Goal: Task Accomplishment & Management: Complete application form

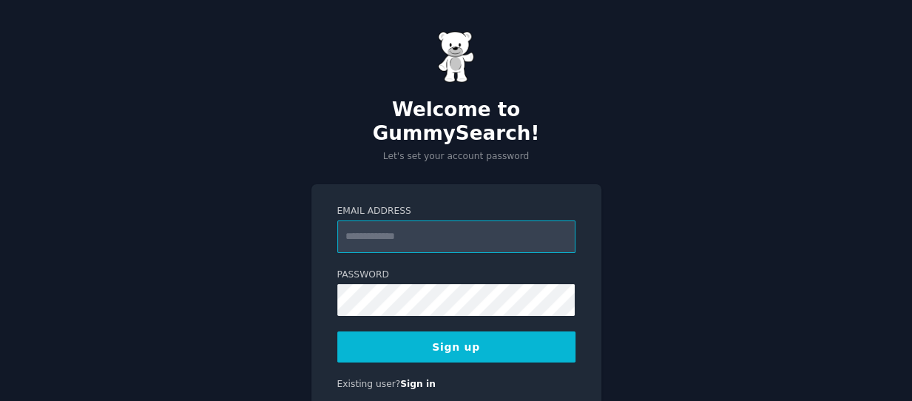
click at [350, 220] on input "Email Address" at bounding box center [456, 236] width 238 height 33
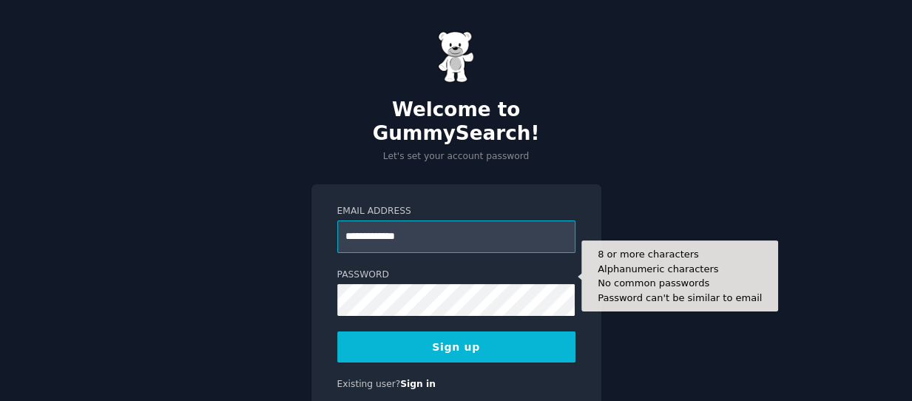
type input "**********"
click at [391, 220] on input "**********" at bounding box center [456, 236] width 238 height 33
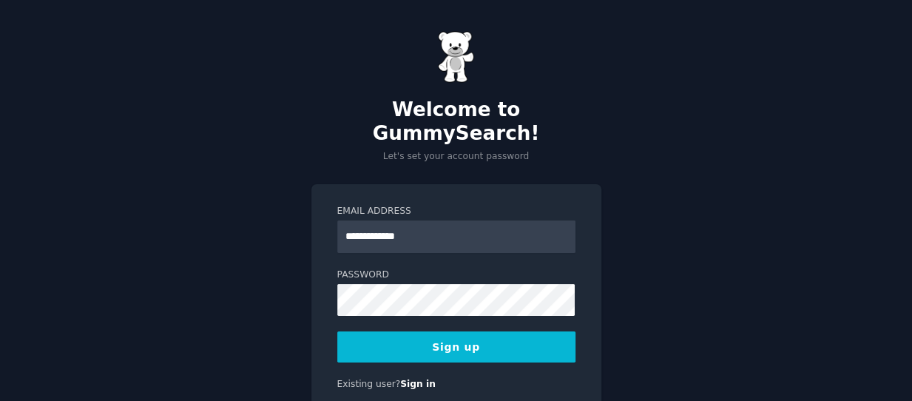
click at [308, 214] on div "**********" at bounding box center [456, 233] width 912 height 466
click at [308, 221] on div "**********" at bounding box center [456, 233] width 912 height 466
click at [459, 220] on input "Email Address" at bounding box center [456, 236] width 238 height 33
type input "**********"
click at [473, 331] on button "Sign up" at bounding box center [456, 346] width 238 height 31
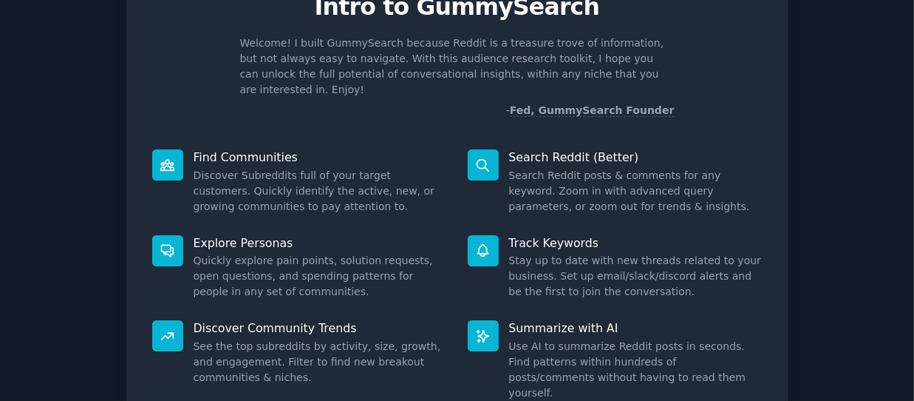
scroll to position [177, 0]
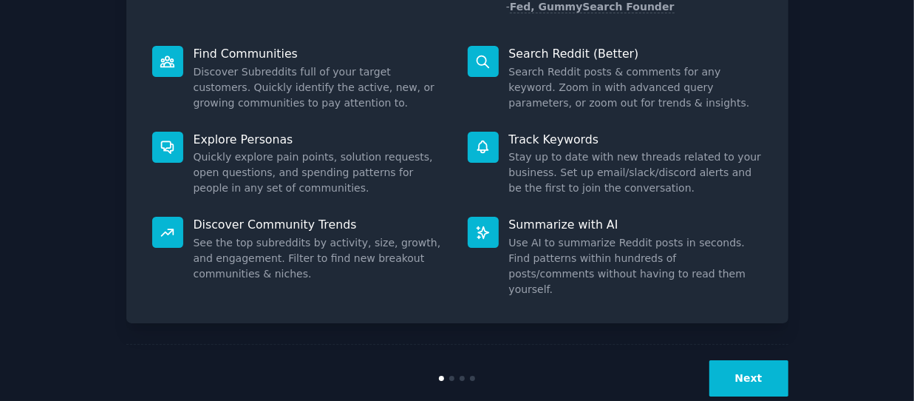
click at [738, 360] on button "Next" at bounding box center [749, 378] width 79 height 36
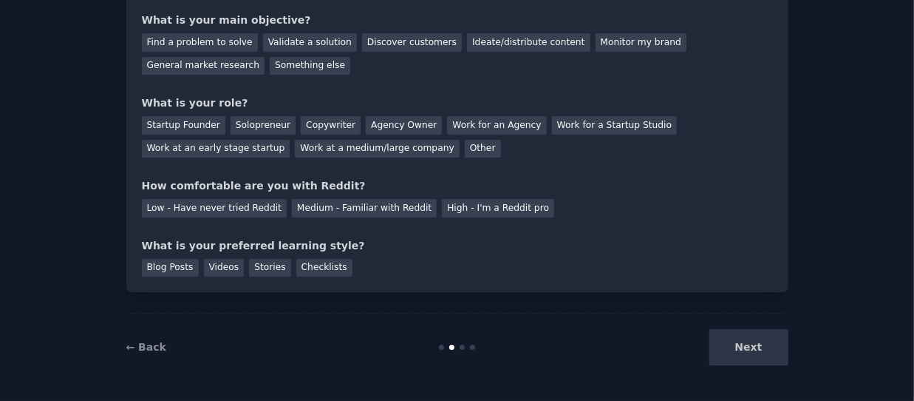
scroll to position [128, 0]
click at [745, 344] on div "Next" at bounding box center [678, 347] width 221 height 36
click at [764, 347] on div "Next" at bounding box center [678, 347] width 221 height 36
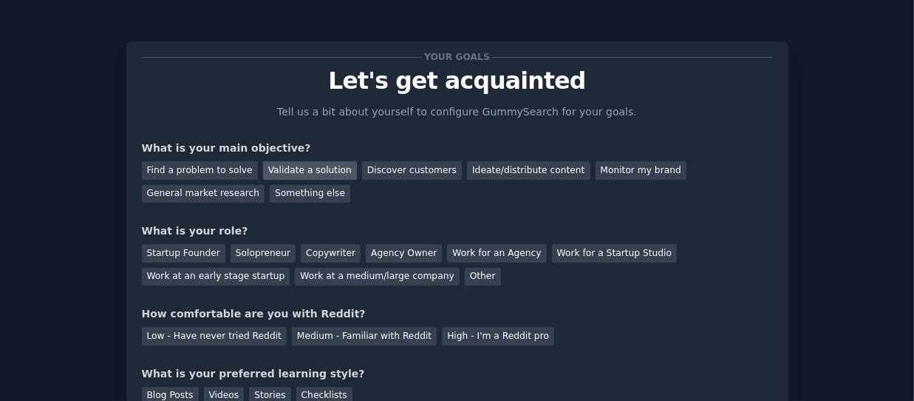
click at [299, 176] on div "Validate a solution" at bounding box center [310, 170] width 94 height 18
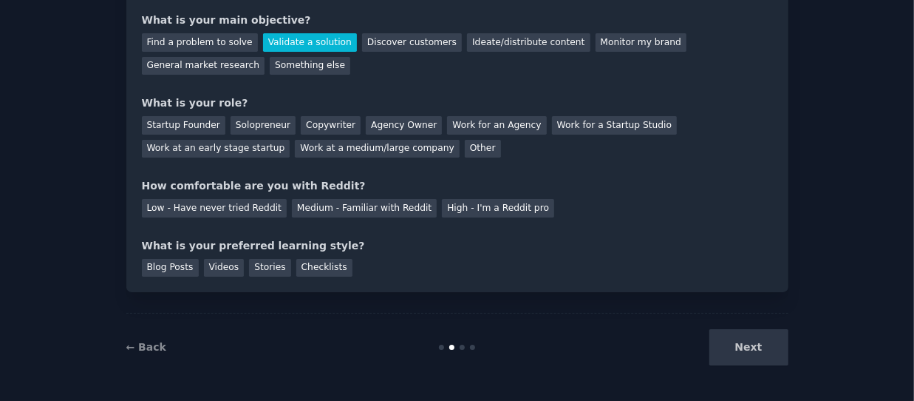
click at [762, 347] on div "Next" at bounding box center [678, 347] width 221 height 36
drag, startPoint x: 376, startPoint y: 124, endPoint x: 384, endPoint y: 124, distance: 8.9
click at [376, 124] on div "Agency Owner" at bounding box center [404, 125] width 76 height 18
click at [739, 347] on div "Next" at bounding box center [678, 347] width 221 height 36
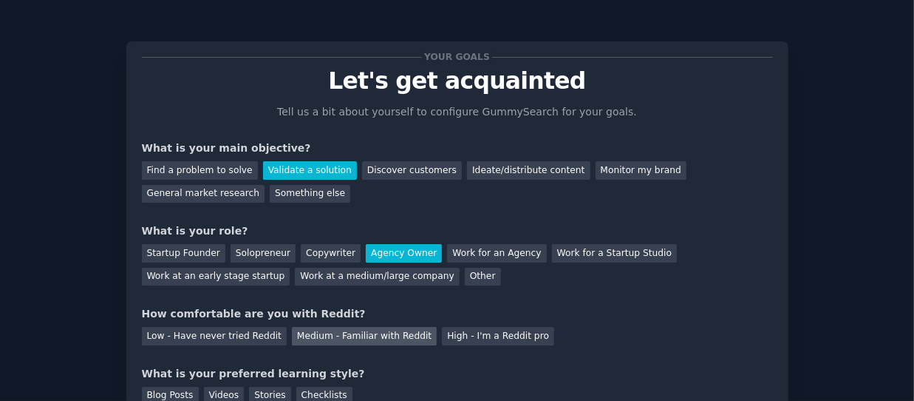
click at [292, 341] on div "Medium - Familiar with Reddit" at bounding box center [364, 336] width 145 height 18
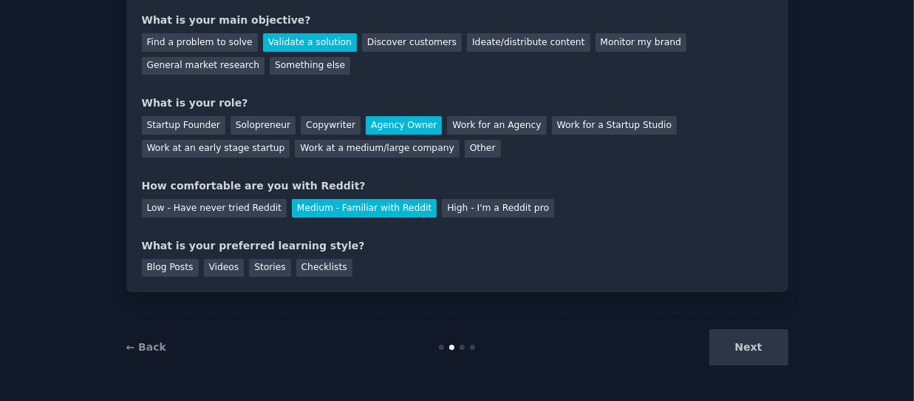
click at [764, 347] on div "Next" at bounding box center [678, 347] width 221 height 36
click at [466, 216] on div "Low - Have never tried Reddit Medium - Familiar with Reddit High - I'm a Reddit…" at bounding box center [457, 206] width 631 height 24
click at [327, 262] on div "Checklists" at bounding box center [324, 268] width 56 height 18
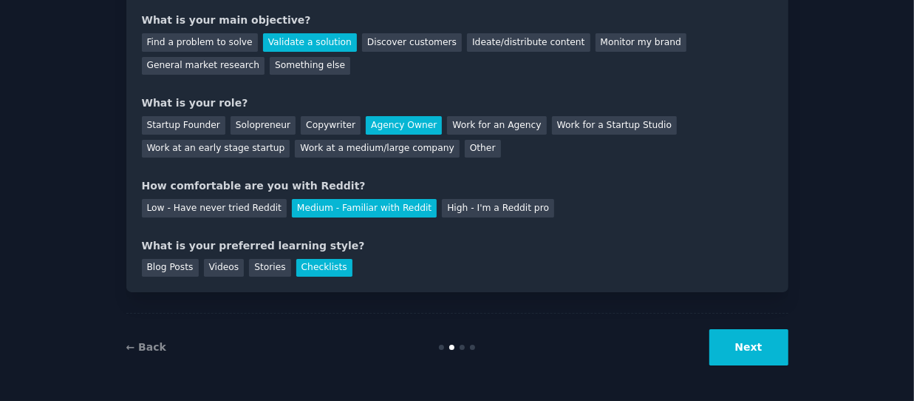
click at [744, 353] on button "Next" at bounding box center [749, 347] width 79 height 36
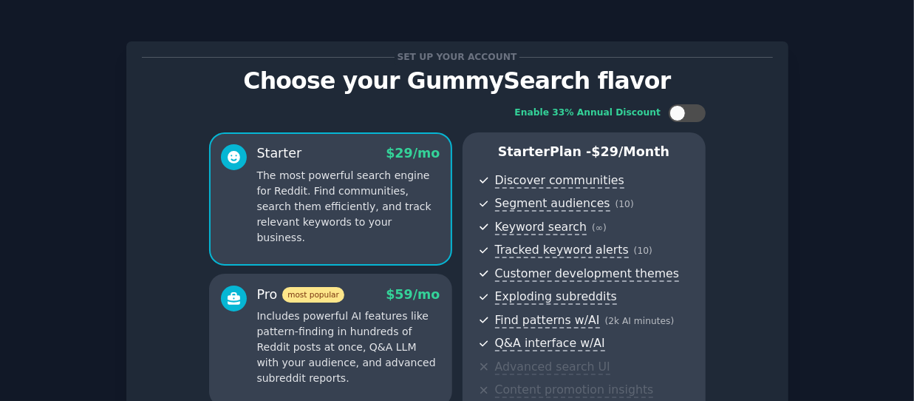
scroll to position [287, 0]
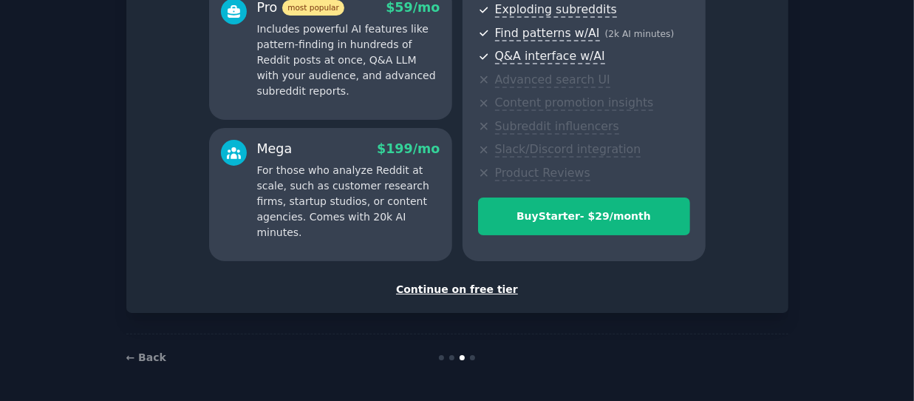
click at [476, 287] on div "Continue on free tier" at bounding box center [457, 290] width 631 height 16
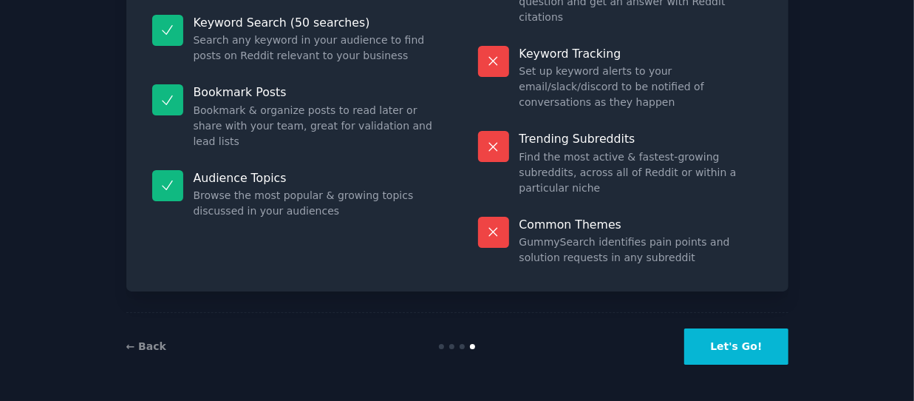
scroll to position [175, 0]
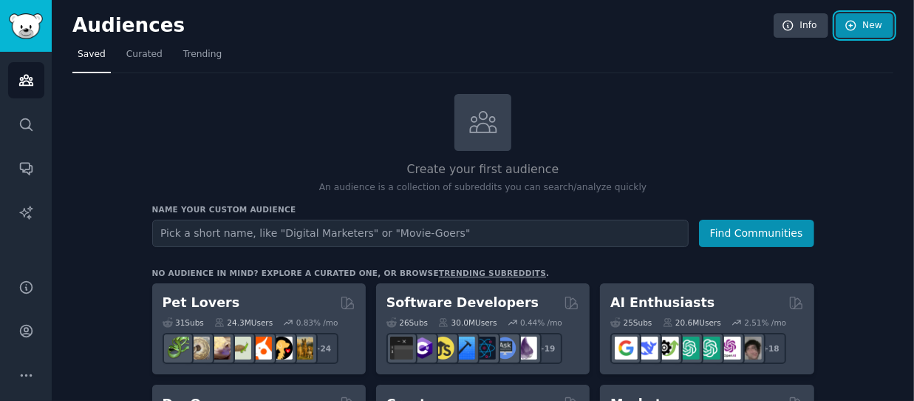
click at [856, 21] on link "New" at bounding box center [865, 25] width 58 height 25
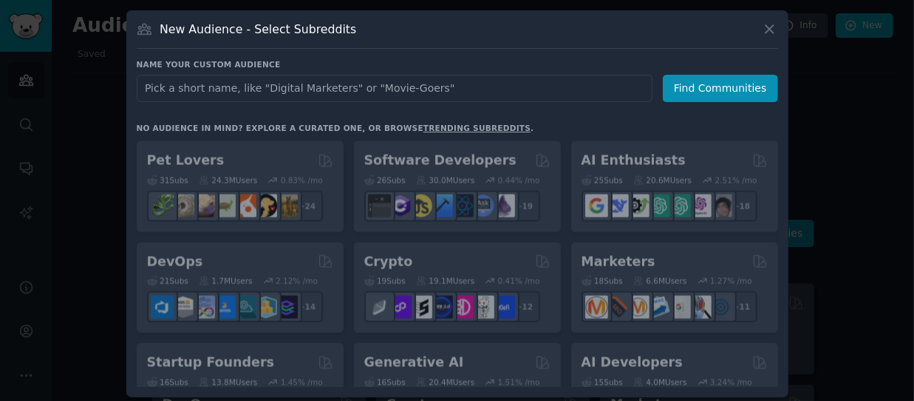
click at [360, 86] on input "text" at bounding box center [395, 88] width 516 height 27
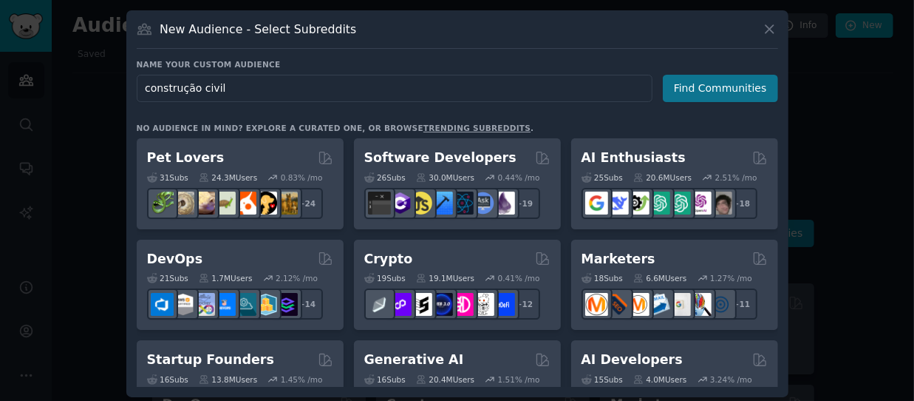
type input "construção civil"
click at [703, 86] on button "Find Communities" at bounding box center [720, 88] width 115 height 27
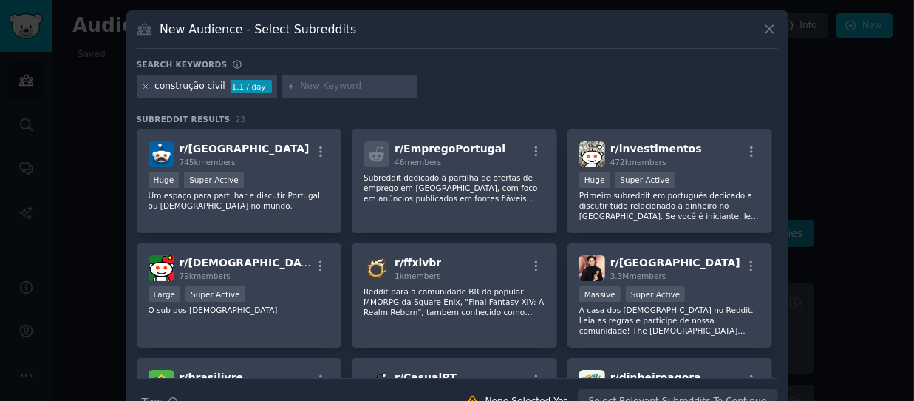
click at [144, 85] on icon at bounding box center [145, 86] width 4 height 4
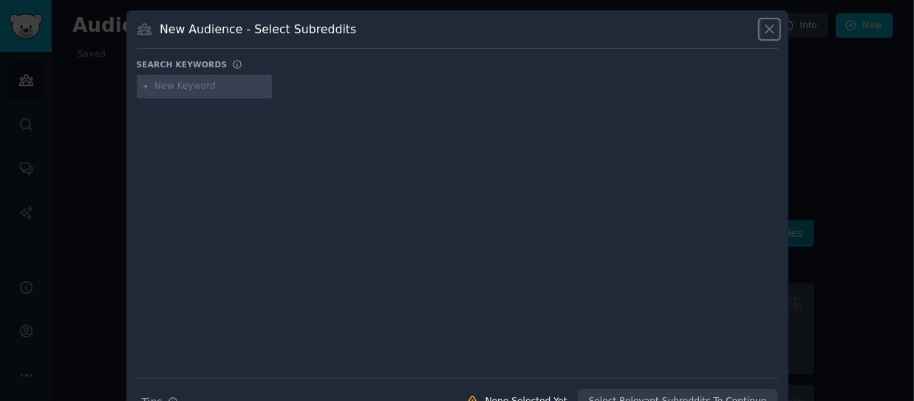
click at [766, 32] on icon at bounding box center [770, 29] width 8 height 8
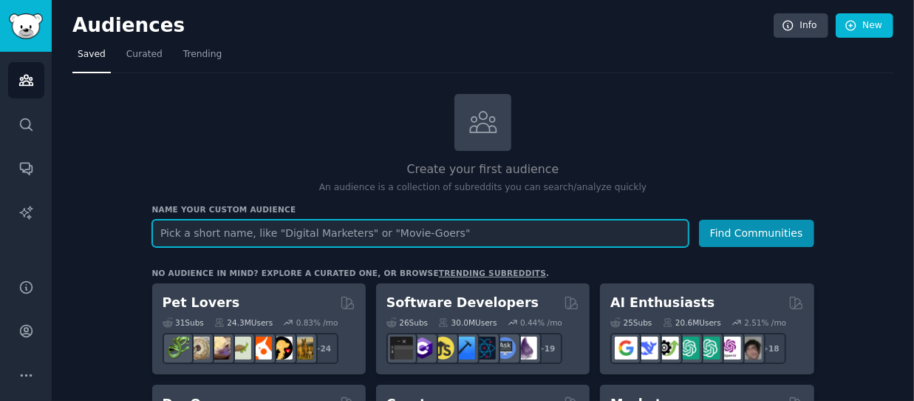
click at [390, 237] on input "text" at bounding box center [420, 233] width 537 height 27
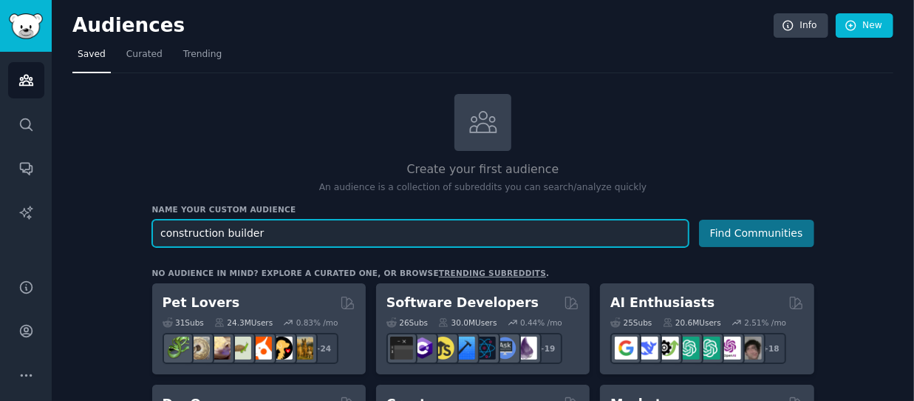
type input "construction builder"
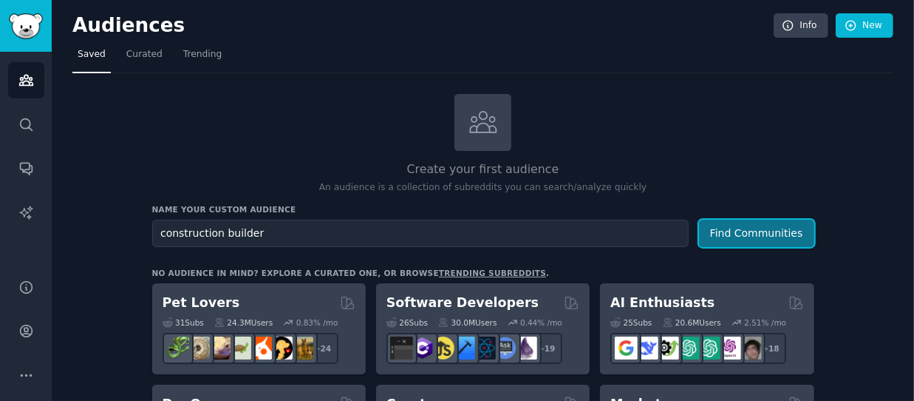
click at [719, 225] on button "Find Communities" at bounding box center [756, 233] width 115 height 27
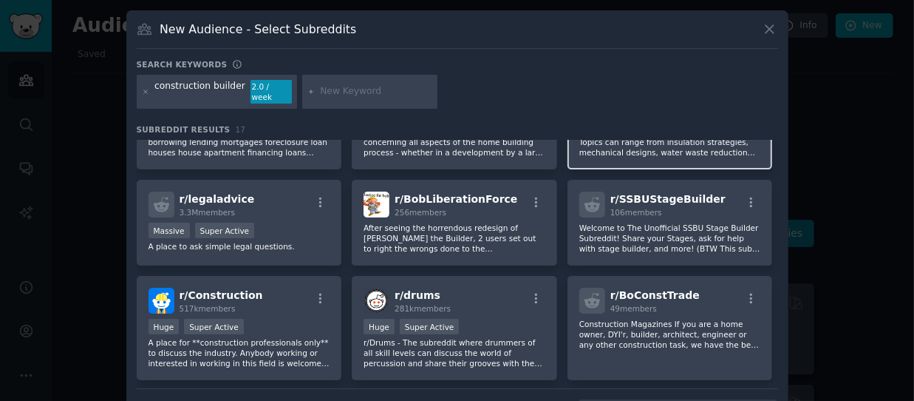
scroll to position [148, 0]
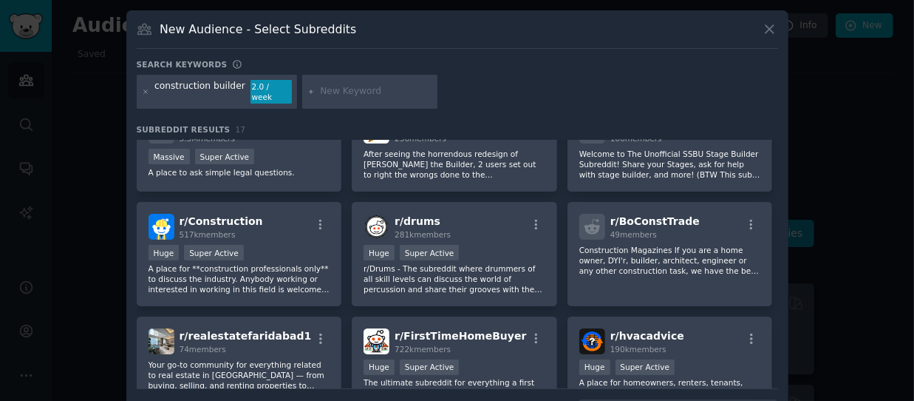
click at [764, 29] on icon at bounding box center [770, 29] width 16 height 16
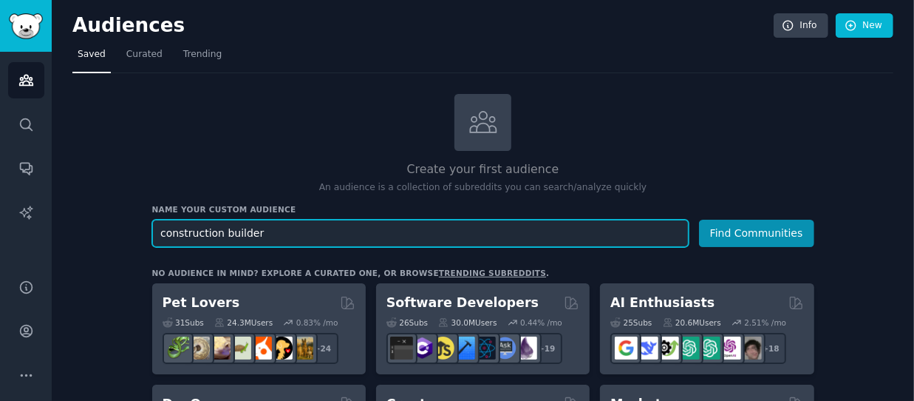
click at [320, 240] on input "construction builder" at bounding box center [420, 233] width 537 height 27
drag, startPoint x: 307, startPoint y: 242, endPoint x: 53, endPoint y: 241, distance: 253.6
type input "construção"
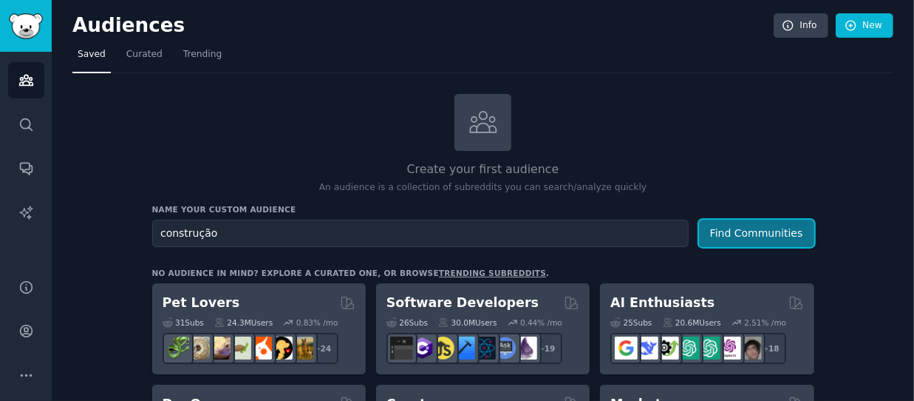
click at [757, 231] on button "Find Communities" at bounding box center [756, 233] width 115 height 27
